Goal: Check status: Check status

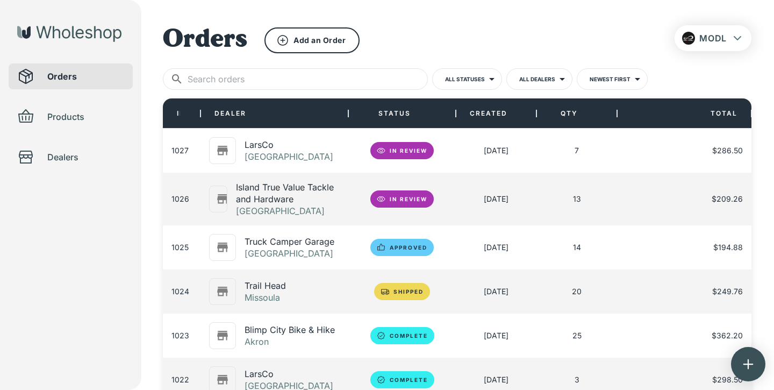
click at [252, 148] on p "LarsCo" at bounding box center [289, 145] width 89 height 12
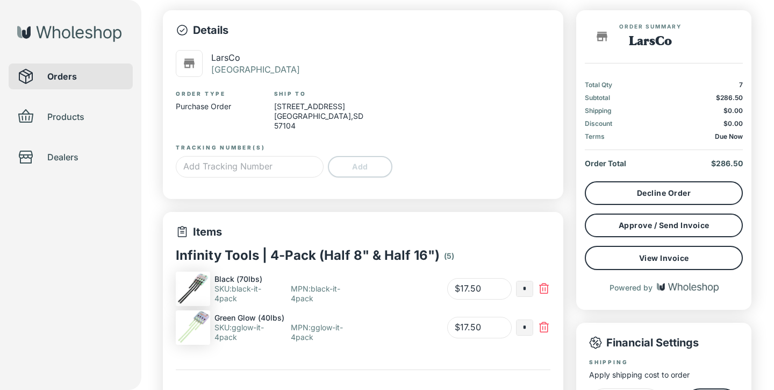
type input "*"
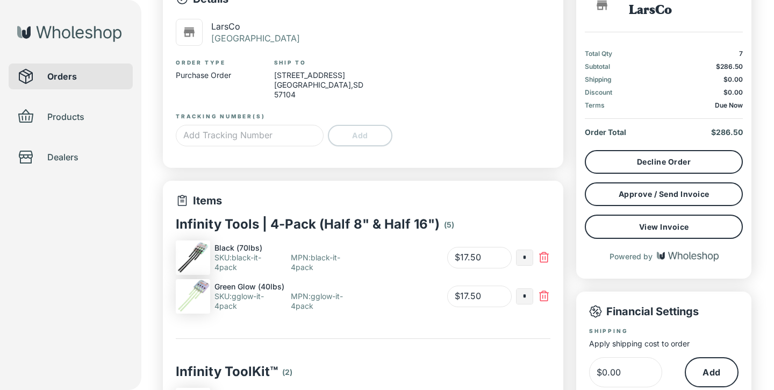
scroll to position [112, 0]
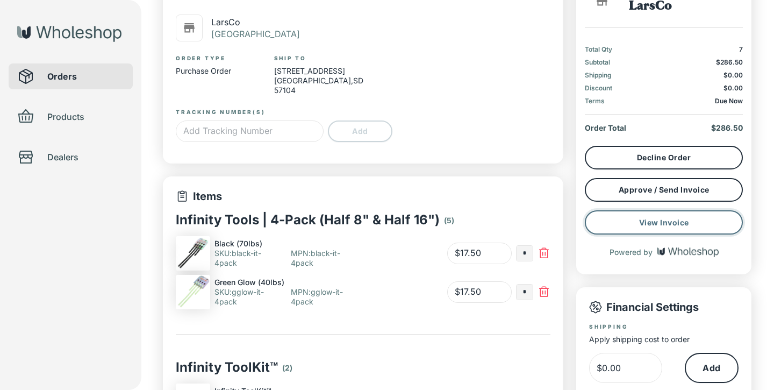
click at [665, 224] on button "View Invoice" at bounding box center [664, 222] width 158 height 24
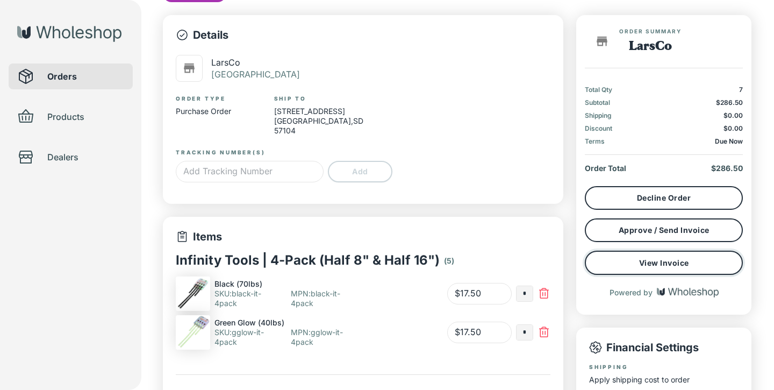
scroll to position [72, 0]
drag, startPoint x: 277, startPoint y: 109, endPoint x: 363, endPoint y: 120, distance: 86.7
click at [363, 120] on div "Details LarsCo [GEOGRAPHIC_DATA] Order Type Purchase Order Ship To [STREET_ADDR…" at bounding box center [363, 110] width 375 height 163
copy div "[STREET_ADDRESS]"
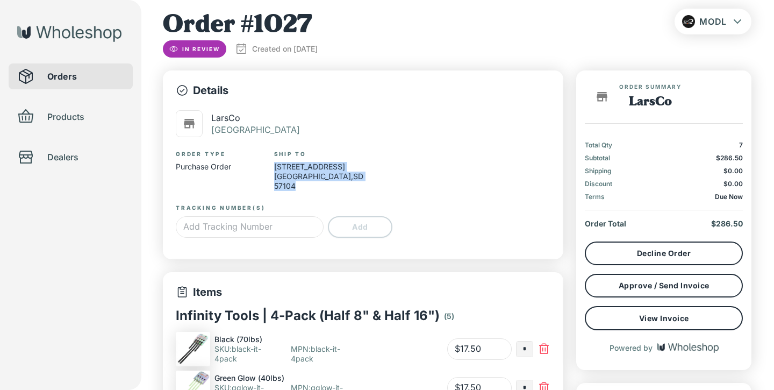
scroll to position [0, 0]
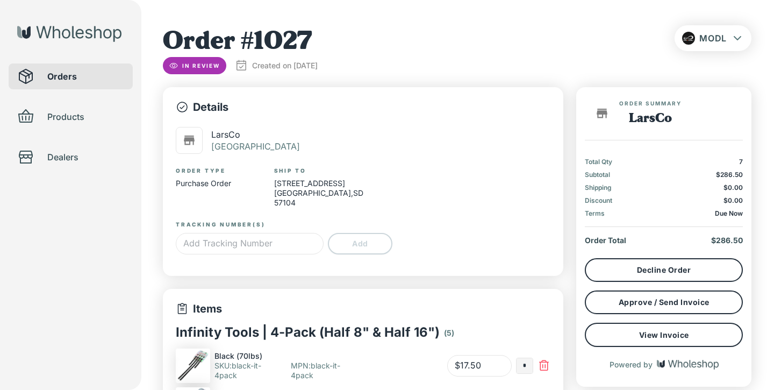
click at [462, 171] on div "Details LarsCo [GEOGRAPHIC_DATA] Order Type Purchase Order Ship To [STREET_ADDR…" at bounding box center [363, 181] width 375 height 163
click at [47, 78] on span "Orders" at bounding box center [85, 76] width 77 height 13
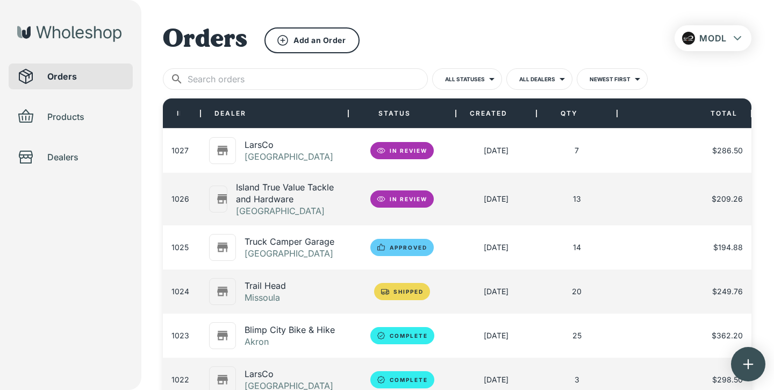
click at [287, 193] on p "Island True Value Tackle and Hardware" at bounding box center [288, 193] width 104 height 24
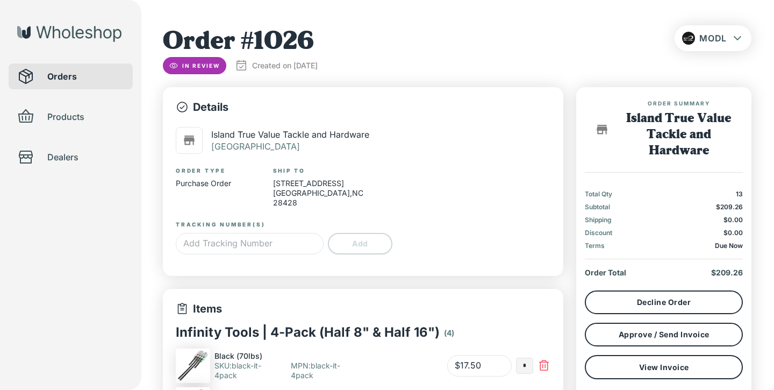
type input "*"
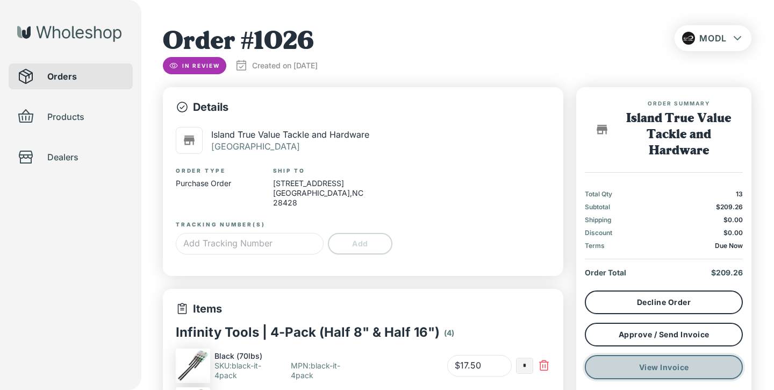
click at [685, 365] on button "View Invoice" at bounding box center [664, 367] width 158 height 24
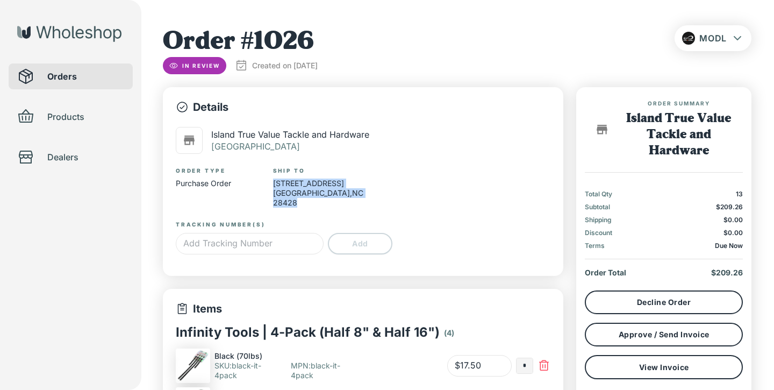
drag, startPoint x: 276, startPoint y: 180, endPoint x: 369, endPoint y: 202, distance: 96.0
click at [369, 202] on div "Details Island True Value Tackle and Hardware Carolina Beach Order Type Purchas…" at bounding box center [363, 181] width 375 height 163
copy div "[STREET_ADDRESS]"
click at [489, 129] on div "Island True Value Tackle and Hardware [GEOGRAPHIC_DATA]" at bounding box center [363, 140] width 375 height 27
